Goal: Information Seeking & Learning: Learn about a topic

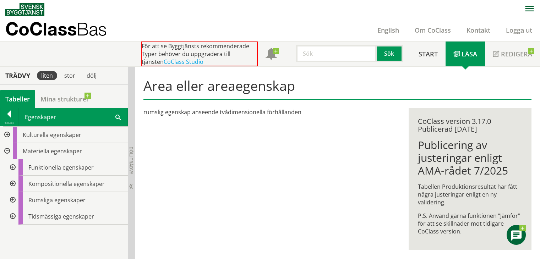
scroll to position [0, 0]
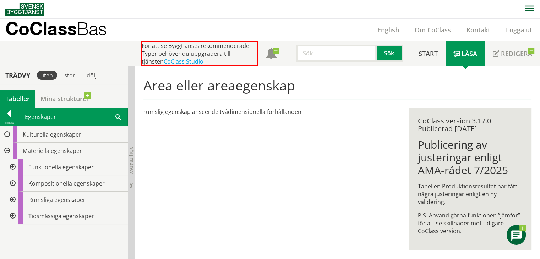
click at [12, 164] on div at bounding box center [12, 167] width 13 height 16
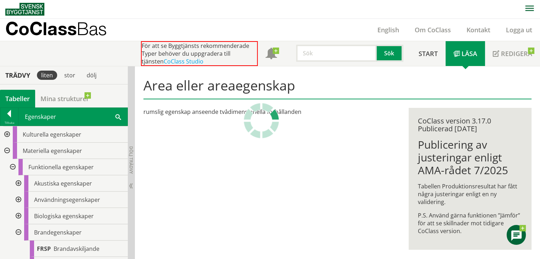
click at [18, 183] on div at bounding box center [17, 183] width 13 height 16
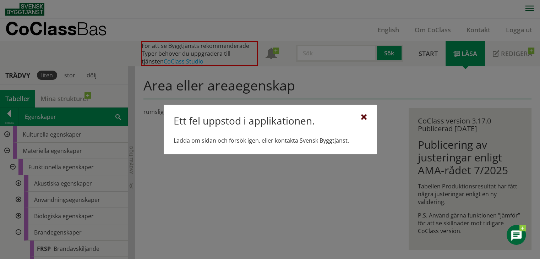
click at [362, 115] on div at bounding box center [364, 118] width 6 height 6
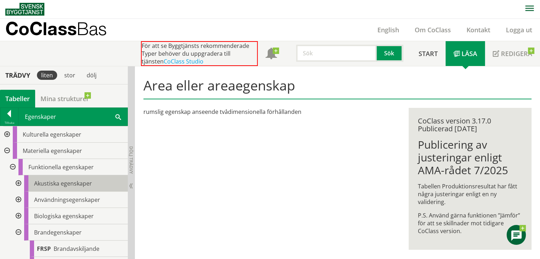
click at [37, 180] on span "Akustiska egenskaper" at bounding box center [63, 184] width 58 height 8
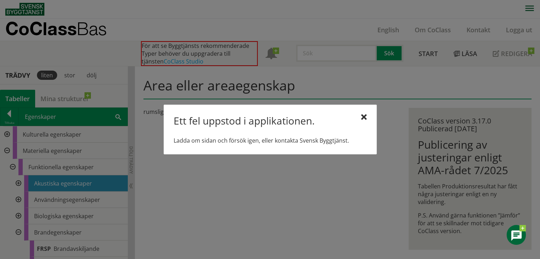
click at [359, 119] on div "Ett fel uppstod i applikationen." at bounding box center [269, 122] width 193 height 15
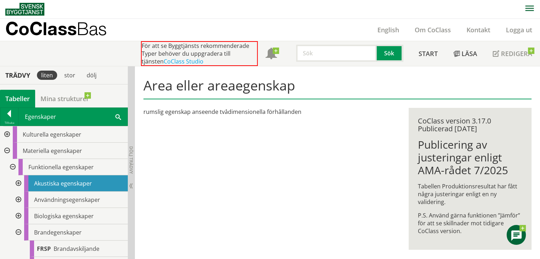
click at [53, 181] on span "Akustiska egenskaper" at bounding box center [63, 184] width 58 height 8
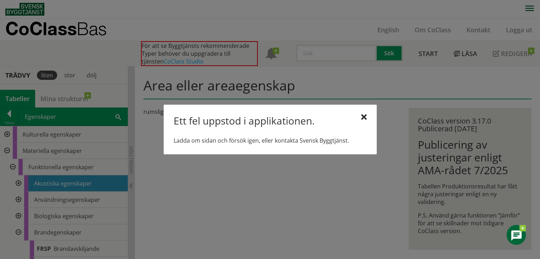
click at [361, 115] on div at bounding box center [364, 118] width 6 height 6
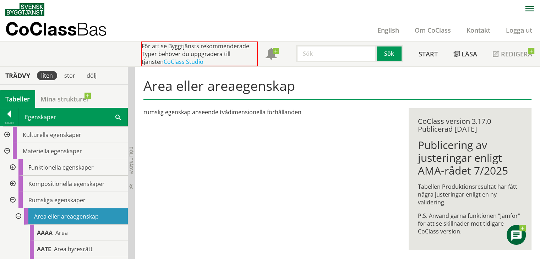
click at [16, 214] on div at bounding box center [17, 216] width 13 height 16
click at [19, 213] on div at bounding box center [17, 216] width 13 height 16
click at [12, 198] on div at bounding box center [12, 200] width 13 height 16
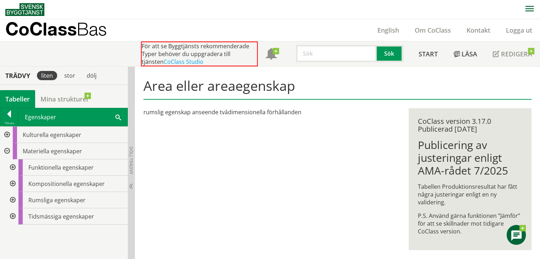
click at [12, 165] on div at bounding box center [12, 167] width 13 height 16
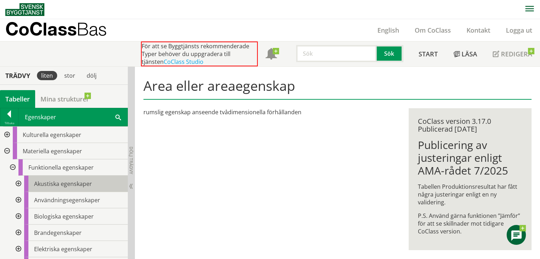
click at [59, 181] on span "Akustiska egenskaper" at bounding box center [63, 184] width 58 height 8
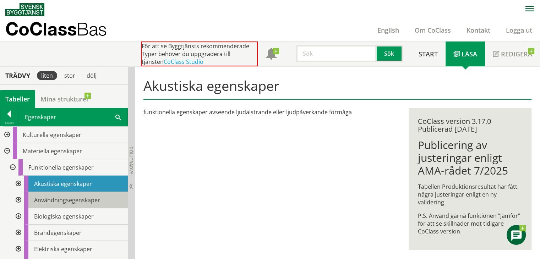
click at [54, 194] on div "Användningsegenskaper" at bounding box center [76, 200] width 104 height 16
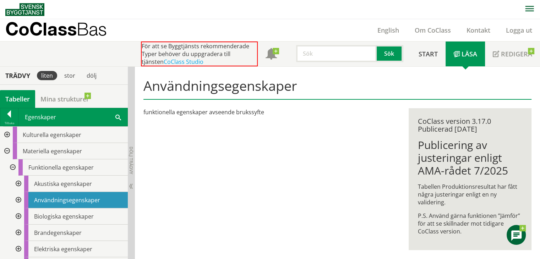
click at [17, 182] on div at bounding box center [17, 184] width 13 height 16
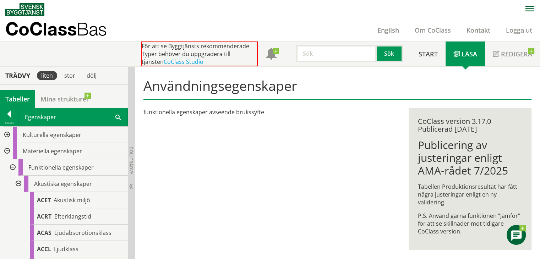
click at [17, 182] on div at bounding box center [17, 184] width 13 height 16
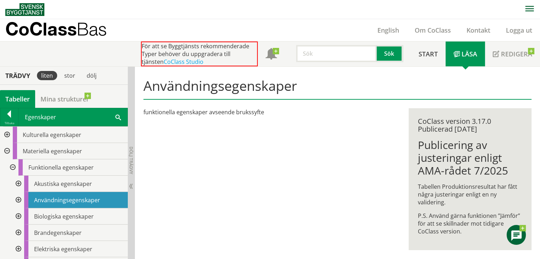
click at [12, 169] on div at bounding box center [12, 167] width 13 height 16
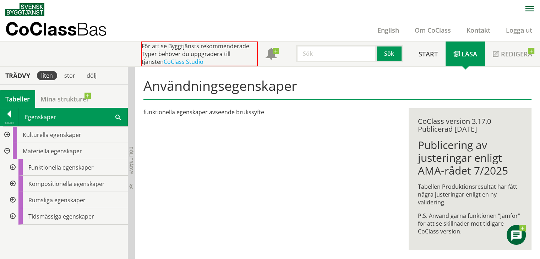
click at [8, 153] on div at bounding box center [6, 151] width 13 height 16
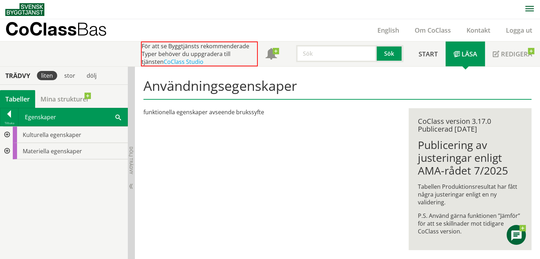
click at [7, 135] on div at bounding box center [6, 135] width 13 height 16
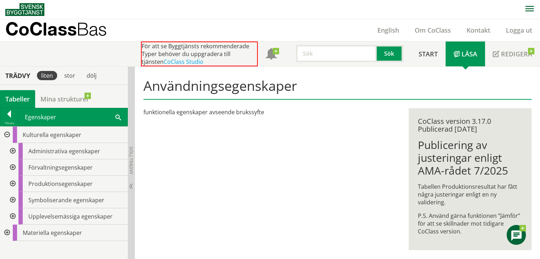
click at [13, 149] on div at bounding box center [12, 151] width 13 height 16
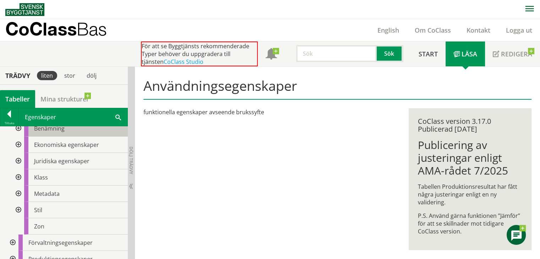
scroll to position [71, 0]
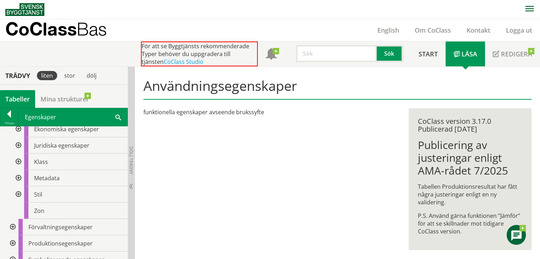
click at [16, 177] on div at bounding box center [17, 178] width 13 height 16
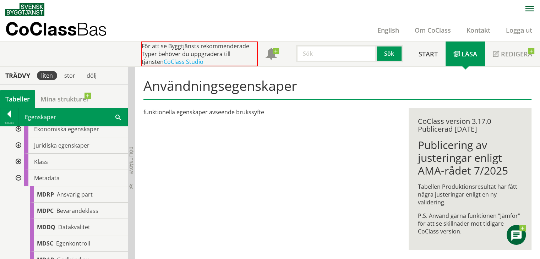
click at [16, 177] on div at bounding box center [17, 178] width 13 height 16
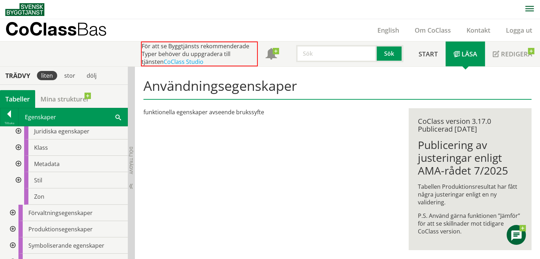
scroll to position [112, 0]
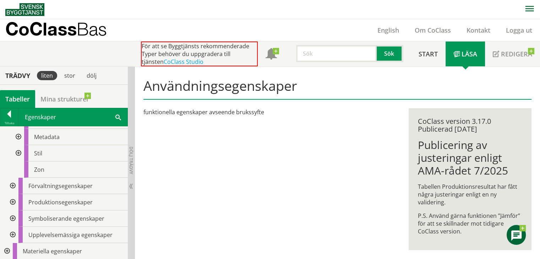
click at [11, 184] on div at bounding box center [12, 186] width 13 height 16
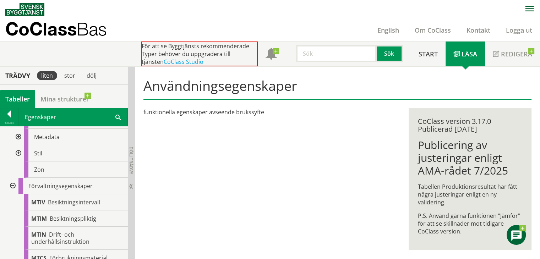
click at [11, 182] on div at bounding box center [12, 186] width 13 height 16
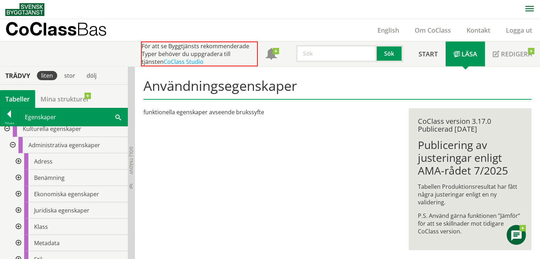
scroll to position [0, 0]
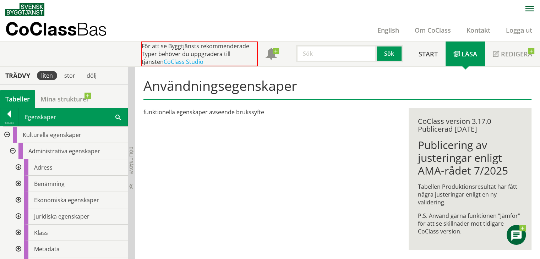
click at [11, 151] on div at bounding box center [12, 151] width 13 height 16
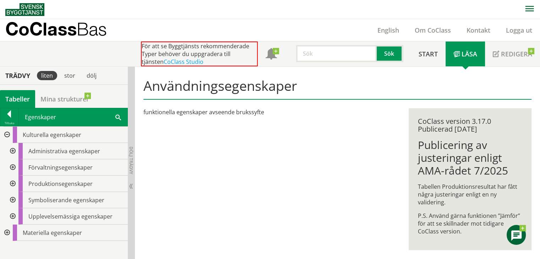
click at [4, 134] on div at bounding box center [6, 135] width 13 height 16
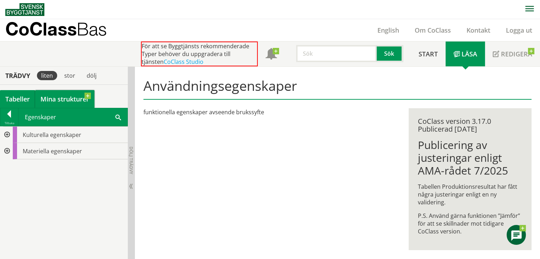
click at [62, 97] on link "Mina strukturer" at bounding box center [64, 99] width 59 height 18
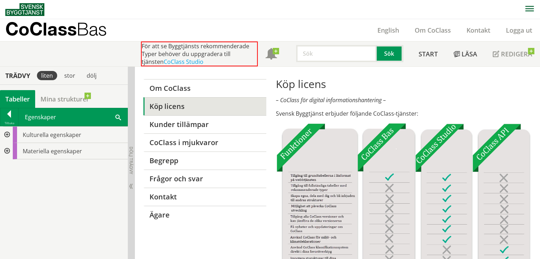
click at [11, 98] on div "Tabeller" at bounding box center [17, 99] width 35 height 18
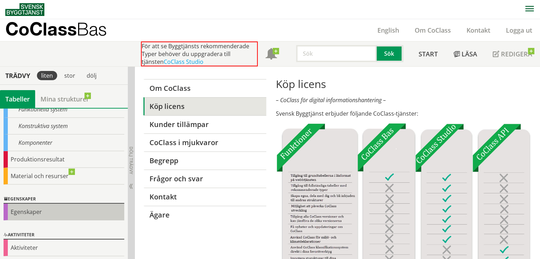
scroll to position [107, 0]
click at [6, 209] on div "Egenskaper" at bounding box center [64, 211] width 121 height 17
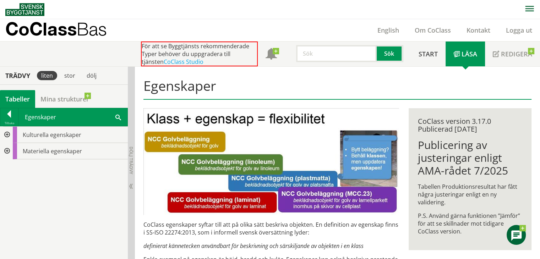
click at [6, 133] on div at bounding box center [6, 135] width 13 height 16
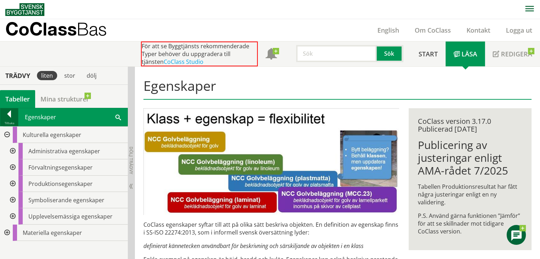
click at [9, 112] on div at bounding box center [9, 115] width 18 height 10
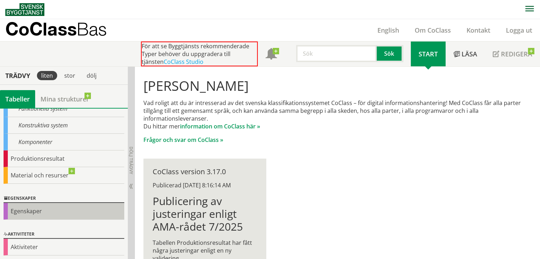
click at [31, 203] on div "Egenskaper" at bounding box center [64, 211] width 121 height 17
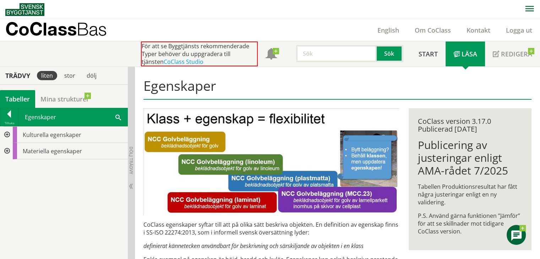
click at [6, 149] on div at bounding box center [6, 151] width 13 height 16
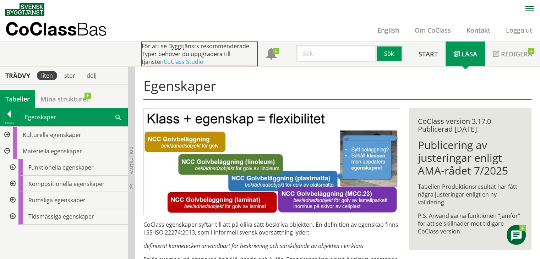
click at [12, 165] on div at bounding box center [12, 167] width 13 height 16
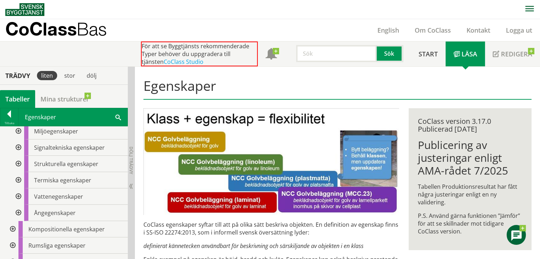
scroll to position [226, 0]
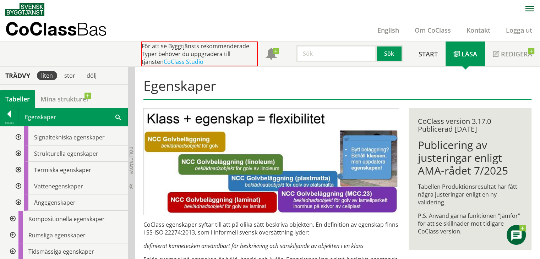
click at [11, 219] on div at bounding box center [12, 219] width 13 height 16
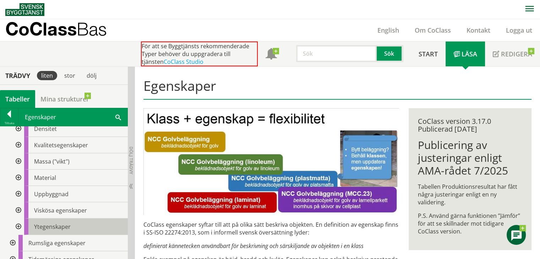
scroll to position [341, 0]
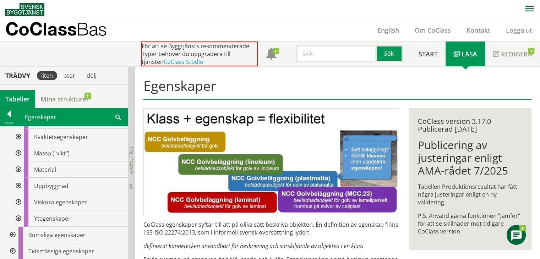
click at [11, 233] on div at bounding box center [12, 235] width 13 height 16
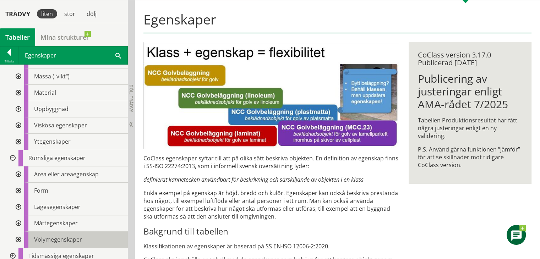
scroll to position [356, 0]
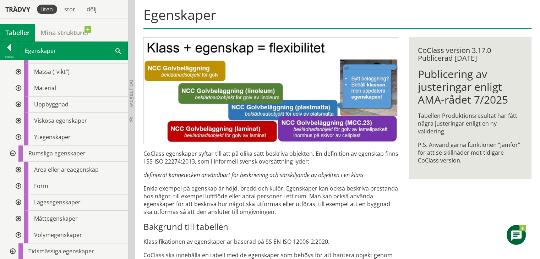
click at [13, 249] on div at bounding box center [12, 251] width 13 height 16
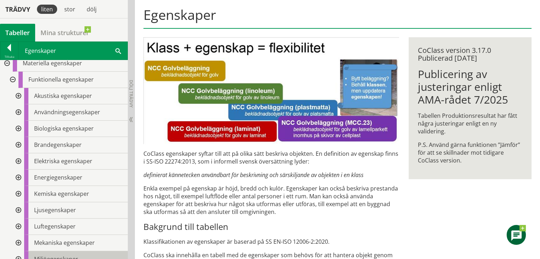
scroll to position [0, 0]
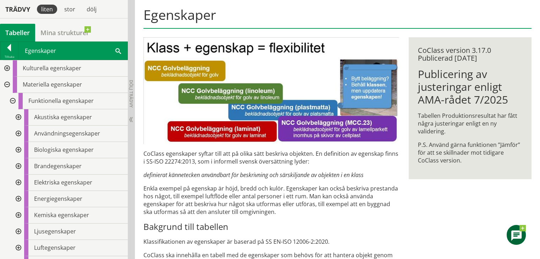
click at [18, 117] on div at bounding box center [17, 117] width 13 height 16
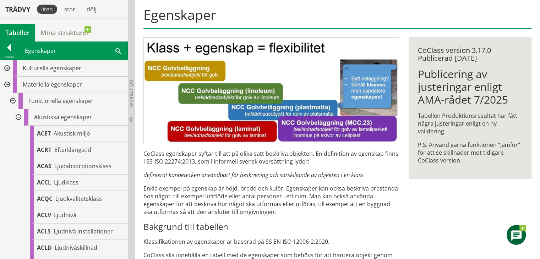
click at [18, 116] on div at bounding box center [17, 117] width 13 height 16
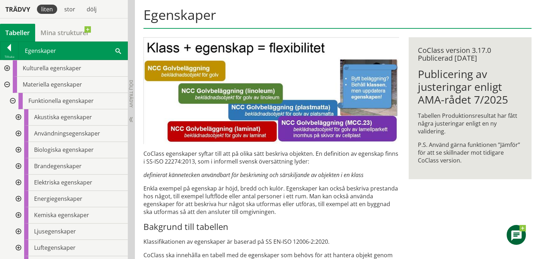
click at [16, 130] on div at bounding box center [17, 134] width 13 height 16
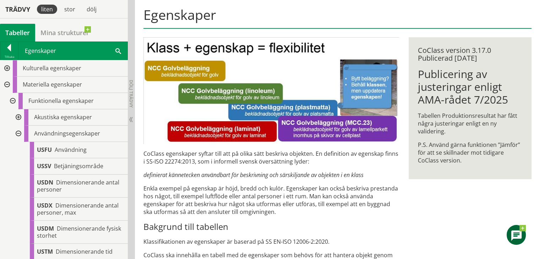
click at [16, 130] on div at bounding box center [17, 134] width 13 height 16
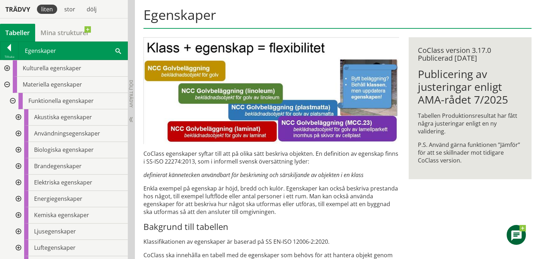
click at [20, 114] on div at bounding box center [17, 117] width 13 height 16
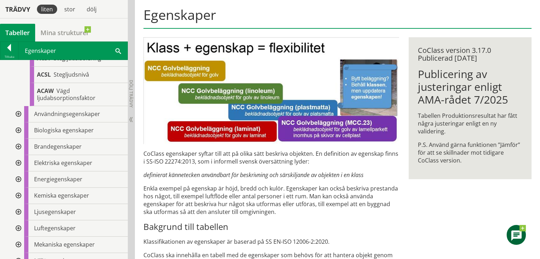
scroll to position [248, 0]
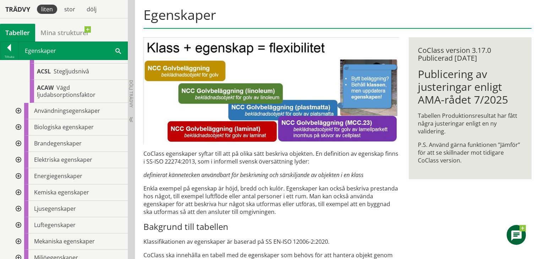
click at [17, 112] on div at bounding box center [17, 111] width 13 height 16
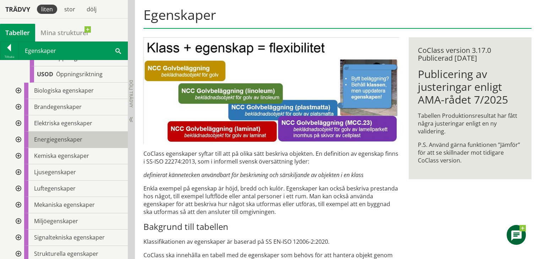
scroll to position [922, 0]
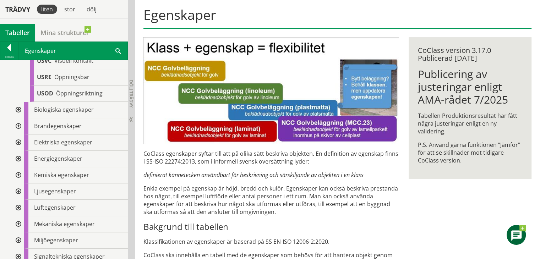
click at [16, 114] on div at bounding box center [17, 110] width 13 height 16
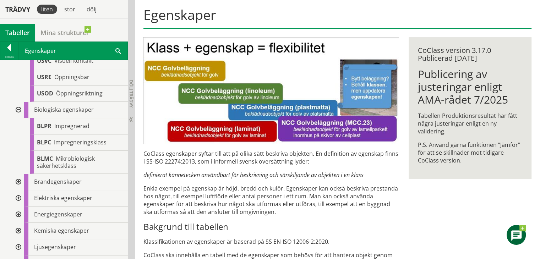
click at [18, 187] on div at bounding box center [17, 182] width 13 height 16
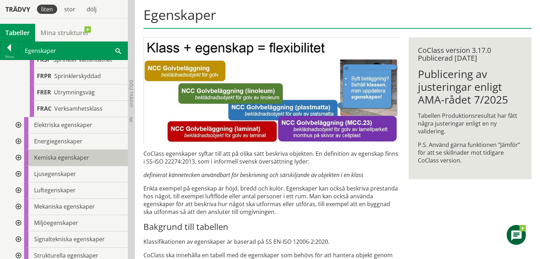
scroll to position [1313, 0]
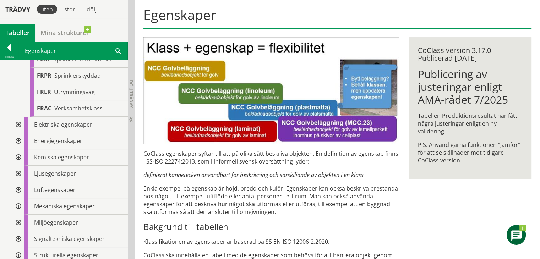
click at [16, 133] on div at bounding box center [17, 125] width 13 height 16
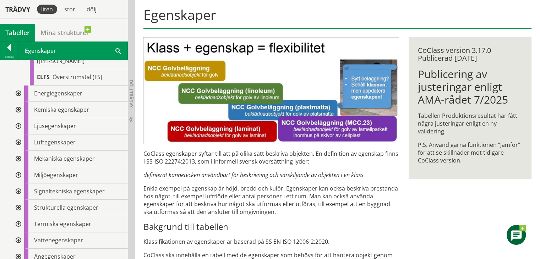
scroll to position [2306, 0]
click at [17, 101] on div at bounding box center [17, 92] width 13 height 16
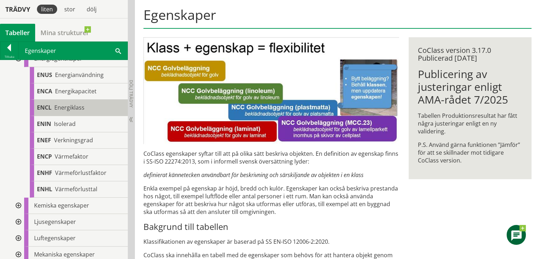
scroll to position [2342, 0]
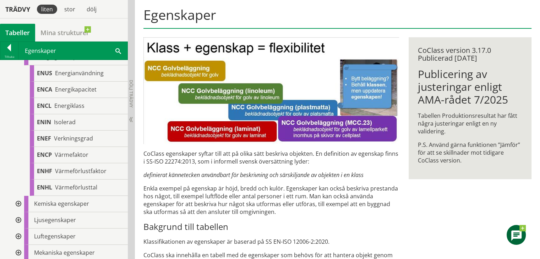
click at [18, 212] on div at bounding box center [17, 204] width 13 height 16
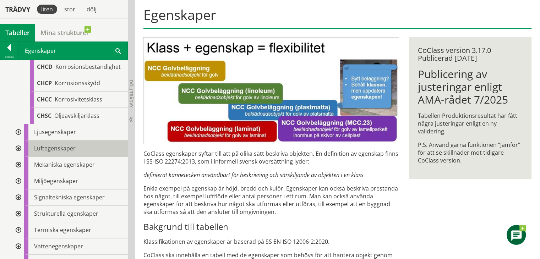
scroll to position [2555, 0]
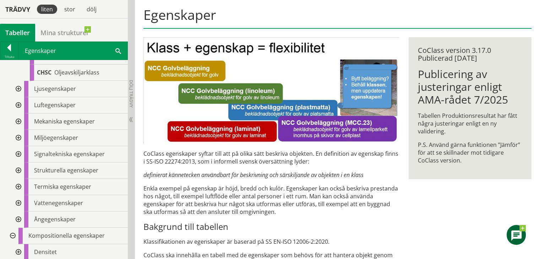
click at [17, 97] on div at bounding box center [17, 89] width 13 height 16
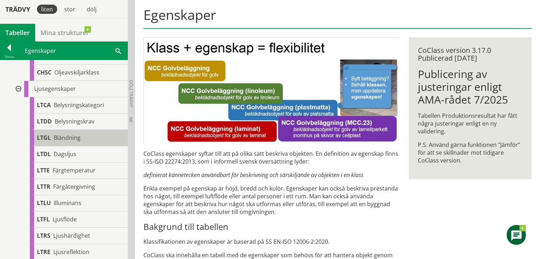
click at [68, 142] on span "Bländning" at bounding box center [67, 138] width 27 height 8
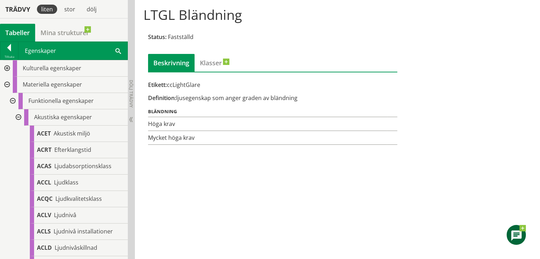
click at [17, 115] on div at bounding box center [17, 117] width 13 height 16
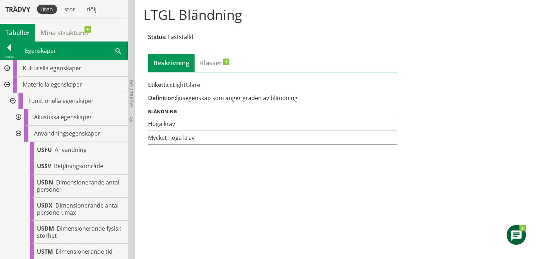
click at [12, 104] on div at bounding box center [12, 101] width 13 height 16
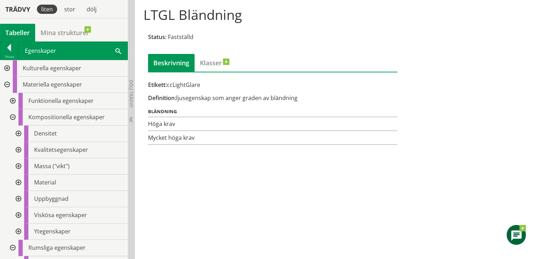
click at [4, 81] on div at bounding box center [6, 85] width 13 height 16
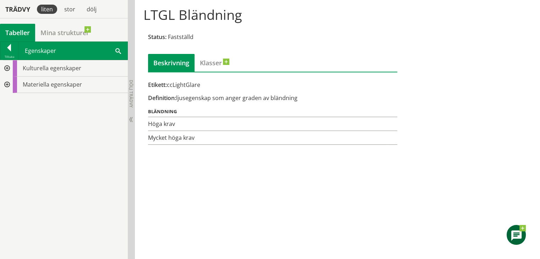
click at [9, 85] on div at bounding box center [6, 85] width 13 height 16
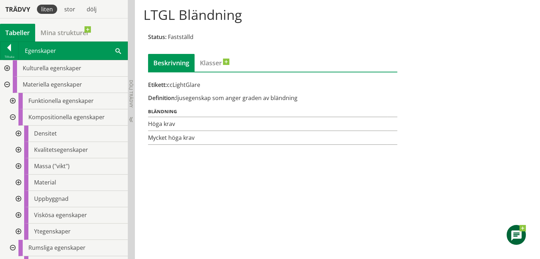
click at [14, 115] on div at bounding box center [12, 117] width 13 height 16
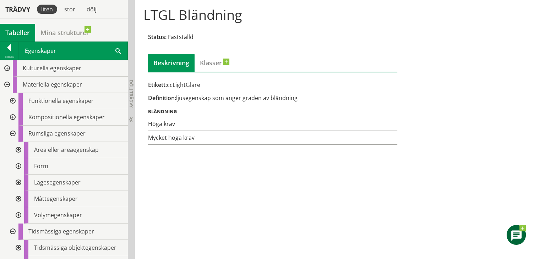
click at [13, 132] on div at bounding box center [12, 134] width 13 height 16
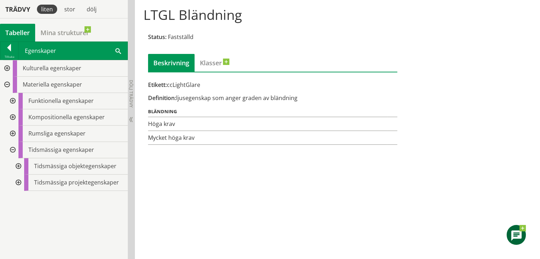
click at [13, 147] on div at bounding box center [12, 150] width 13 height 16
click at [7, 66] on div at bounding box center [6, 68] width 13 height 16
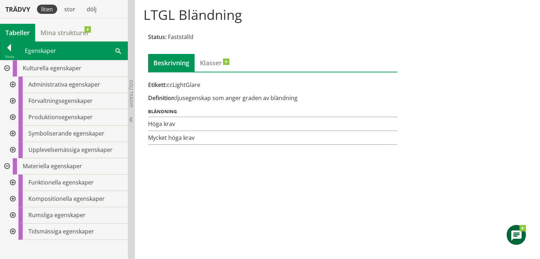
click at [12, 115] on div at bounding box center [12, 117] width 13 height 16
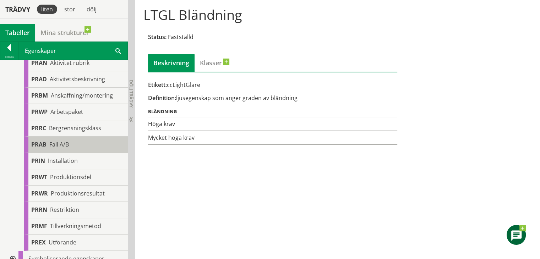
scroll to position [106, 0]
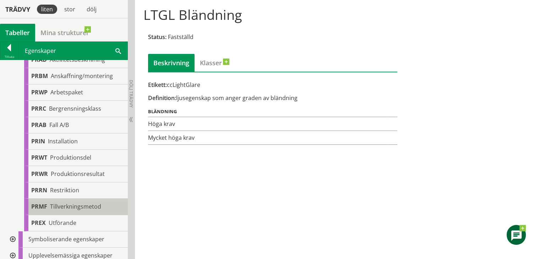
click at [56, 208] on span "Tillverkningsmetod" at bounding box center [75, 207] width 51 height 8
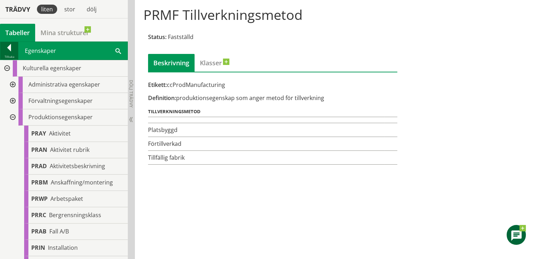
click at [10, 51] on div at bounding box center [9, 49] width 18 height 10
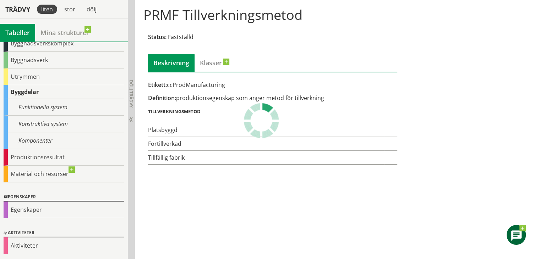
scroll to position [41, 0]
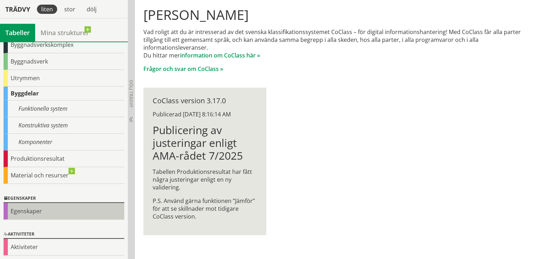
click at [5, 213] on div "Egenskaper" at bounding box center [64, 211] width 121 height 17
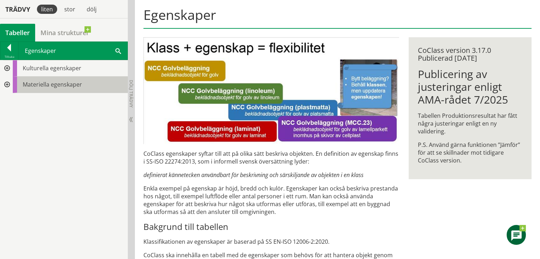
click at [23, 83] on span "Materiella egenskaper" at bounding box center [52, 85] width 59 height 8
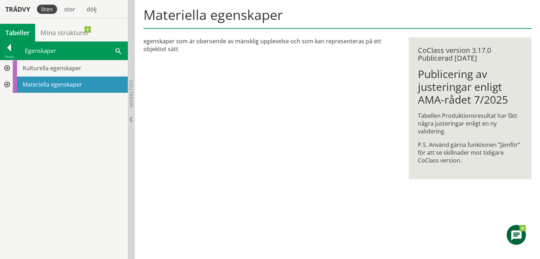
click at [4, 85] on div at bounding box center [6, 85] width 13 height 16
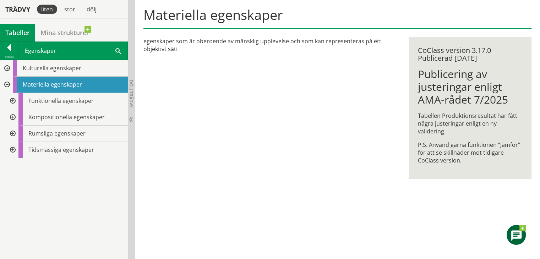
click at [13, 131] on div at bounding box center [12, 134] width 13 height 16
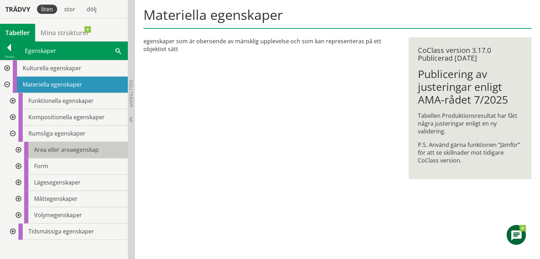
click at [56, 154] on div "Area eller areaegenskap" at bounding box center [76, 150] width 104 height 16
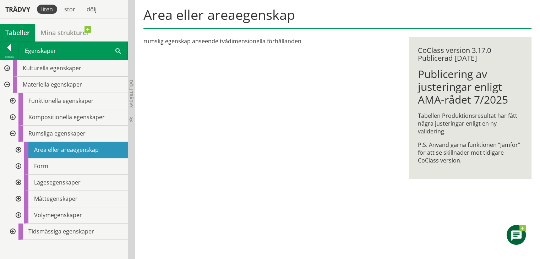
click at [17, 149] on div at bounding box center [17, 150] width 13 height 16
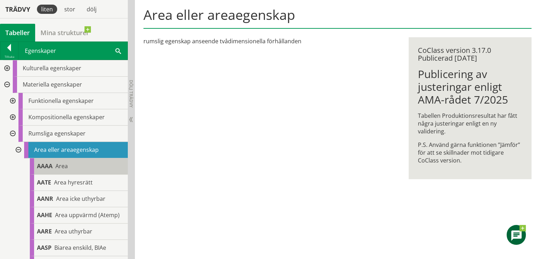
click at [63, 162] on span "Area" at bounding box center [61, 166] width 12 height 8
click at [70, 164] on div "AAAA Area" at bounding box center [79, 166] width 98 height 16
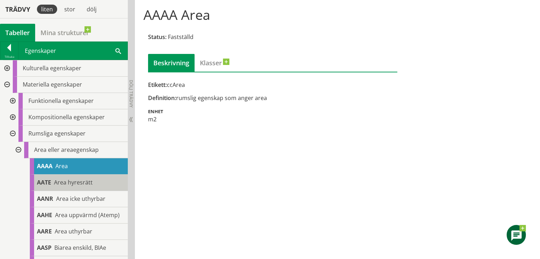
click at [93, 185] on div "AATE Area hyresrätt" at bounding box center [79, 183] width 98 height 16
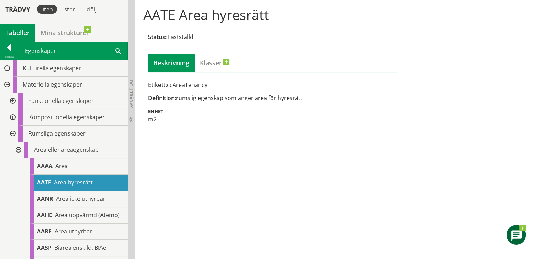
click at [16, 149] on div at bounding box center [17, 150] width 13 height 16
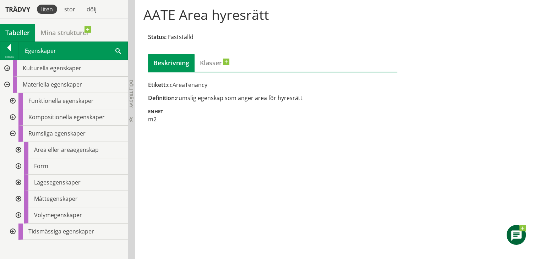
click at [17, 165] on div at bounding box center [17, 166] width 13 height 16
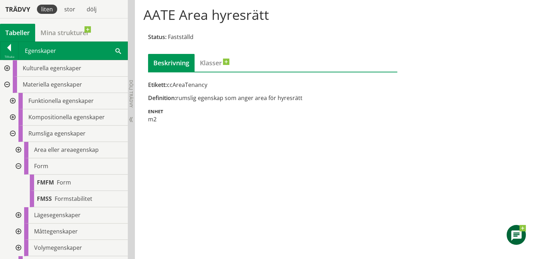
click at [17, 165] on div at bounding box center [17, 166] width 13 height 16
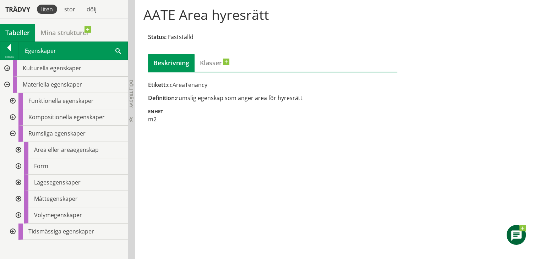
click at [17, 181] on div at bounding box center [17, 183] width 13 height 16
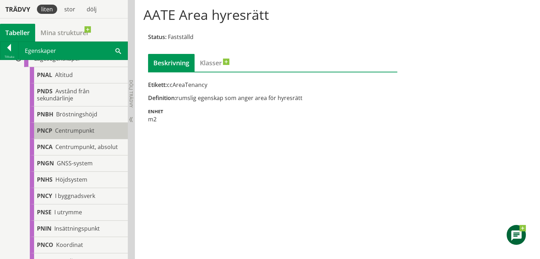
scroll to position [142, 0]
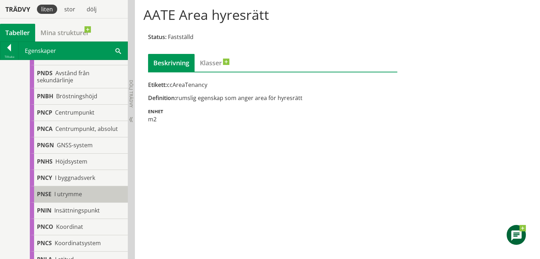
click at [42, 195] on span "PNSE" at bounding box center [44, 194] width 15 height 8
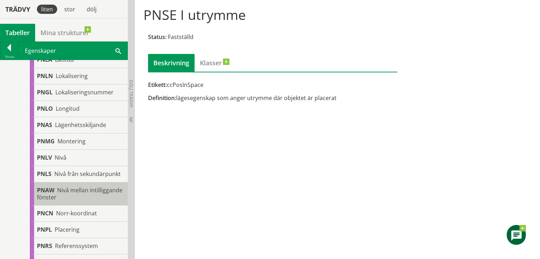
scroll to position [355, 0]
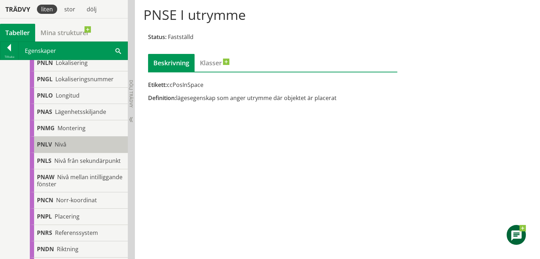
click at [75, 140] on div "PNLV Nivå" at bounding box center [79, 145] width 98 height 16
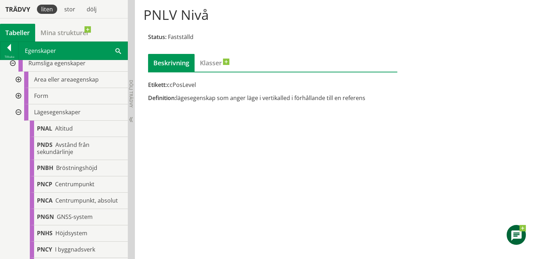
scroll to position [71, 0]
click at [19, 110] on div at bounding box center [17, 112] width 13 height 16
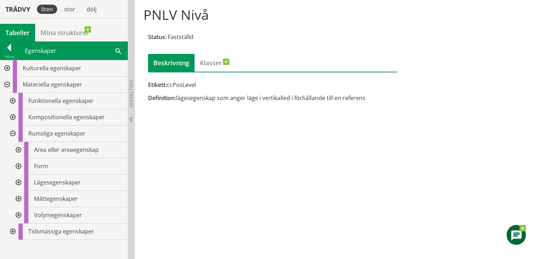
click at [13, 131] on div at bounding box center [12, 134] width 13 height 16
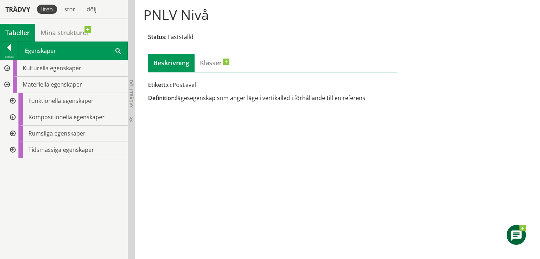
click at [13, 148] on div at bounding box center [12, 150] width 13 height 16
click at [18, 164] on div at bounding box center [17, 166] width 13 height 16
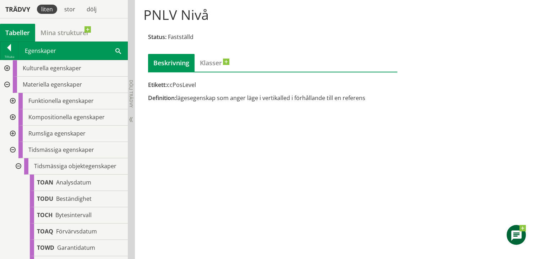
click at [18, 163] on div at bounding box center [17, 166] width 13 height 16
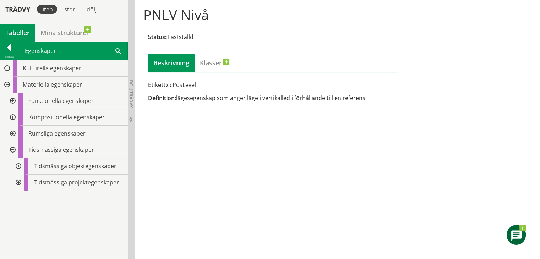
click at [18, 182] on div at bounding box center [17, 183] width 13 height 16
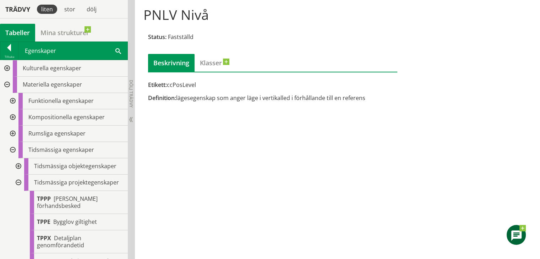
click at [17, 182] on div at bounding box center [17, 183] width 13 height 16
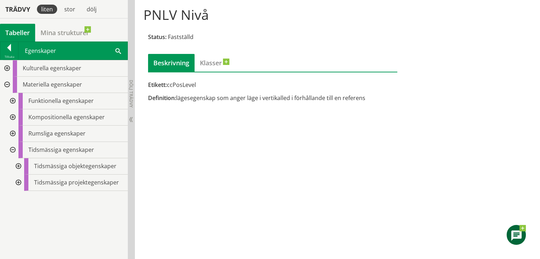
click at [13, 146] on div at bounding box center [12, 150] width 13 height 16
click at [14, 115] on div at bounding box center [12, 117] width 13 height 16
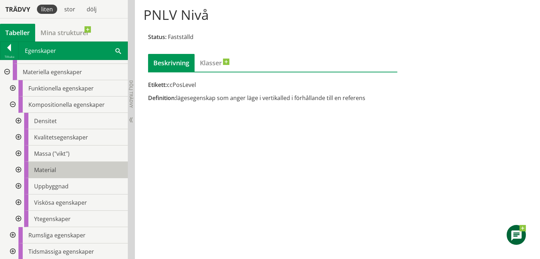
scroll to position [71, 0]
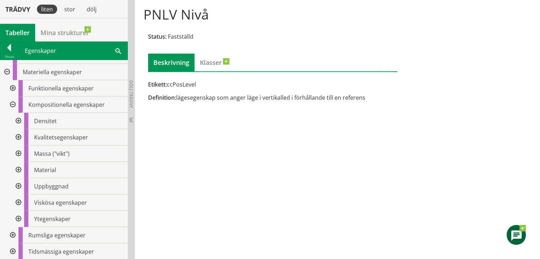
click at [10, 102] on div at bounding box center [12, 105] width 13 height 16
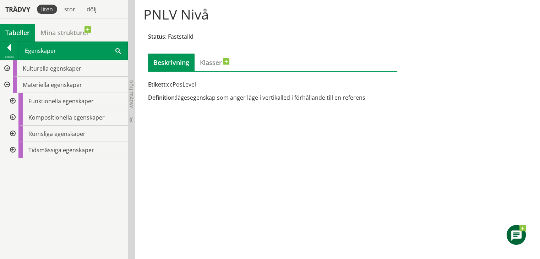
click at [14, 98] on div at bounding box center [12, 101] width 13 height 16
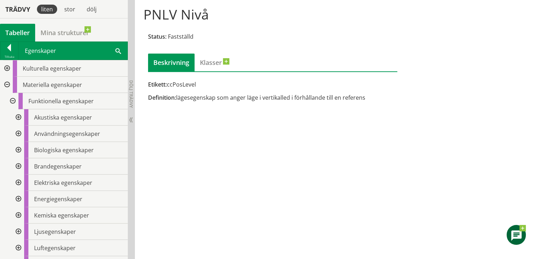
click at [17, 116] on div at bounding box center [17, 117] width 13 height 16
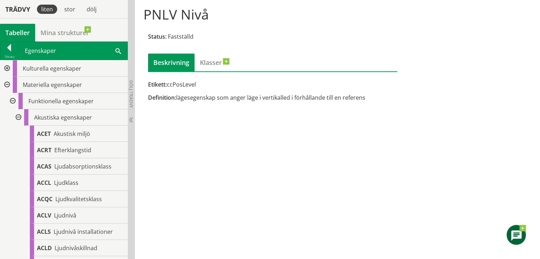
click at [17, 116] on div at bounding box center [17, 117] width 13 height 16
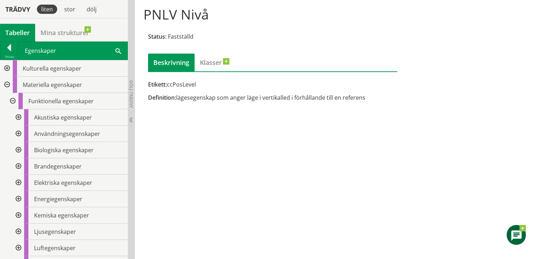
click at [16, 132] on div at bounding box center [17, 134] width 13 height 16
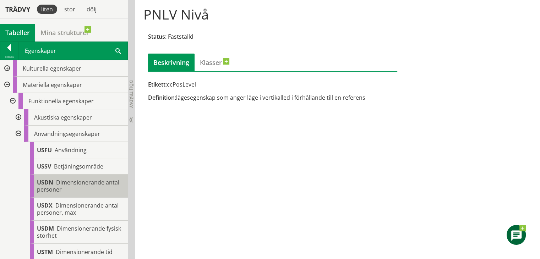
click at [101, 183] on span "Dimensionerande antal personer" at bounding box center [78, 185] width 82 height 15
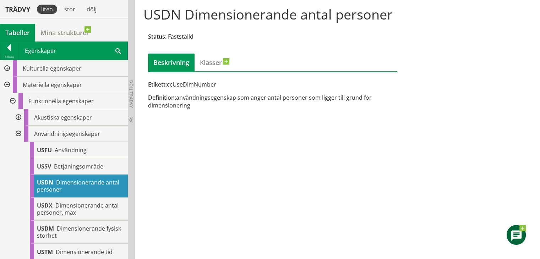
click at [18, 133] on div at bounding box center [17, 134] width 13 height 16
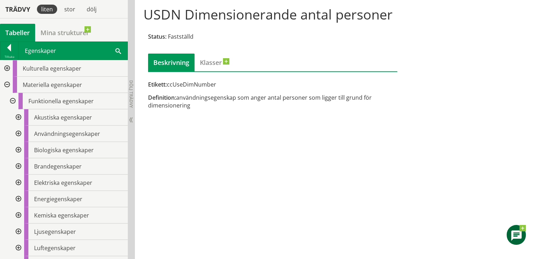
click at [11, 99] on div at bounding box center [12, 101] width 13 height 16
